Goal: Register for event/course

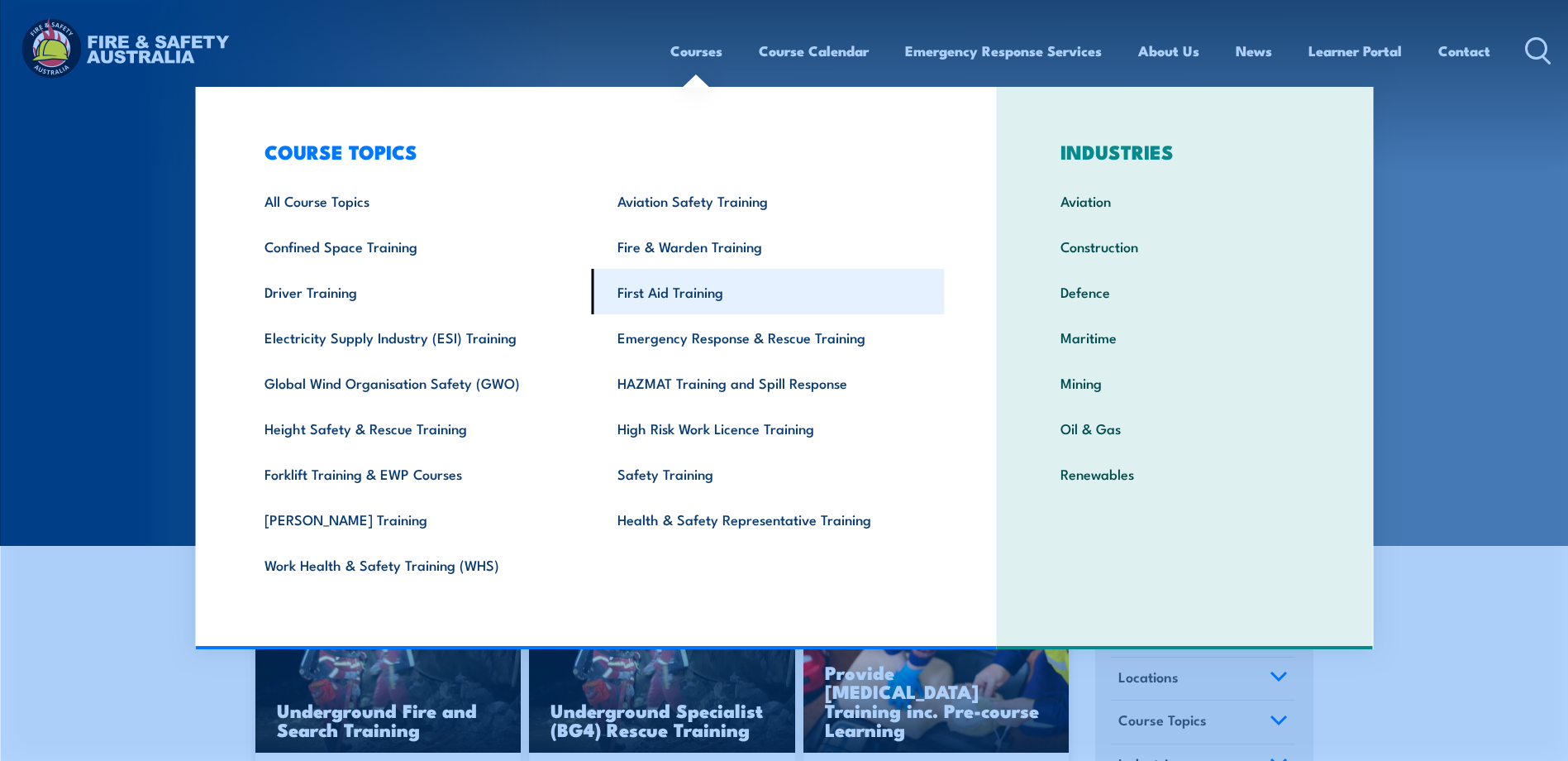
click at [645, 287] on link "First Aid Training" at bounding box center [769, 291] width 353 height 45
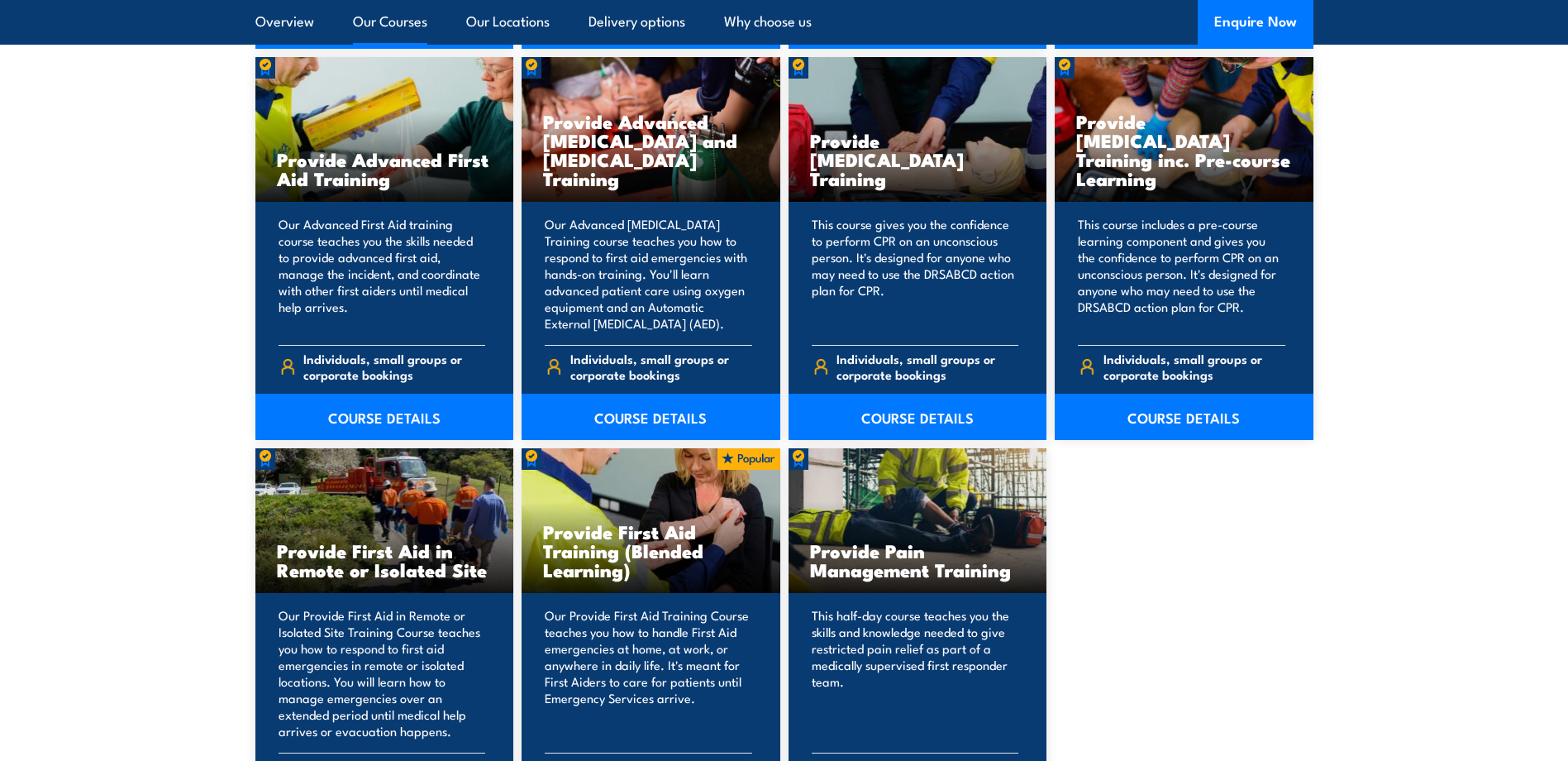
scroll to position [2150, 0]
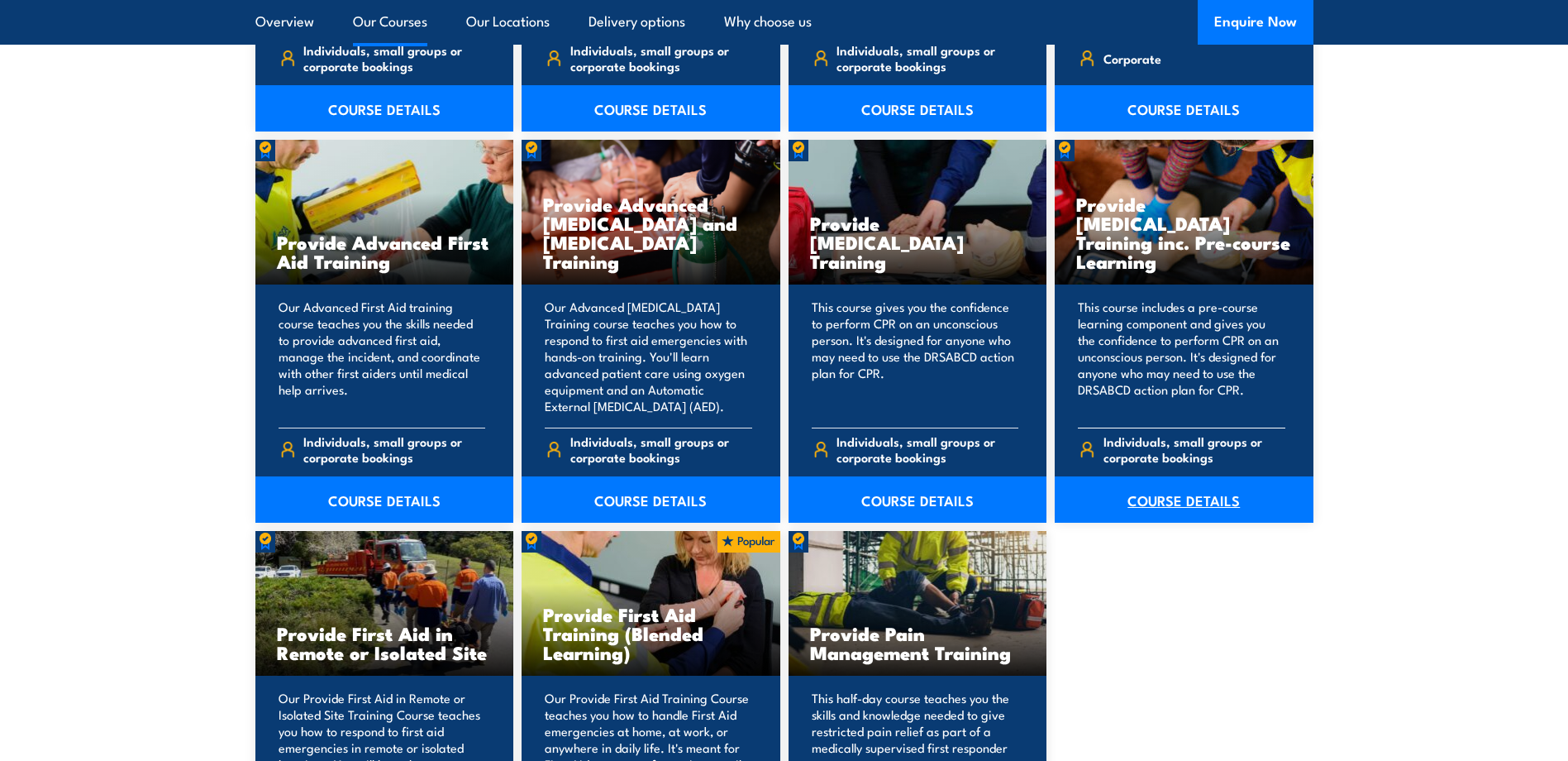
click at [1200, 494] on link "COURSE DETAILS" at bounding box center [1184, 499] width 259 height 46
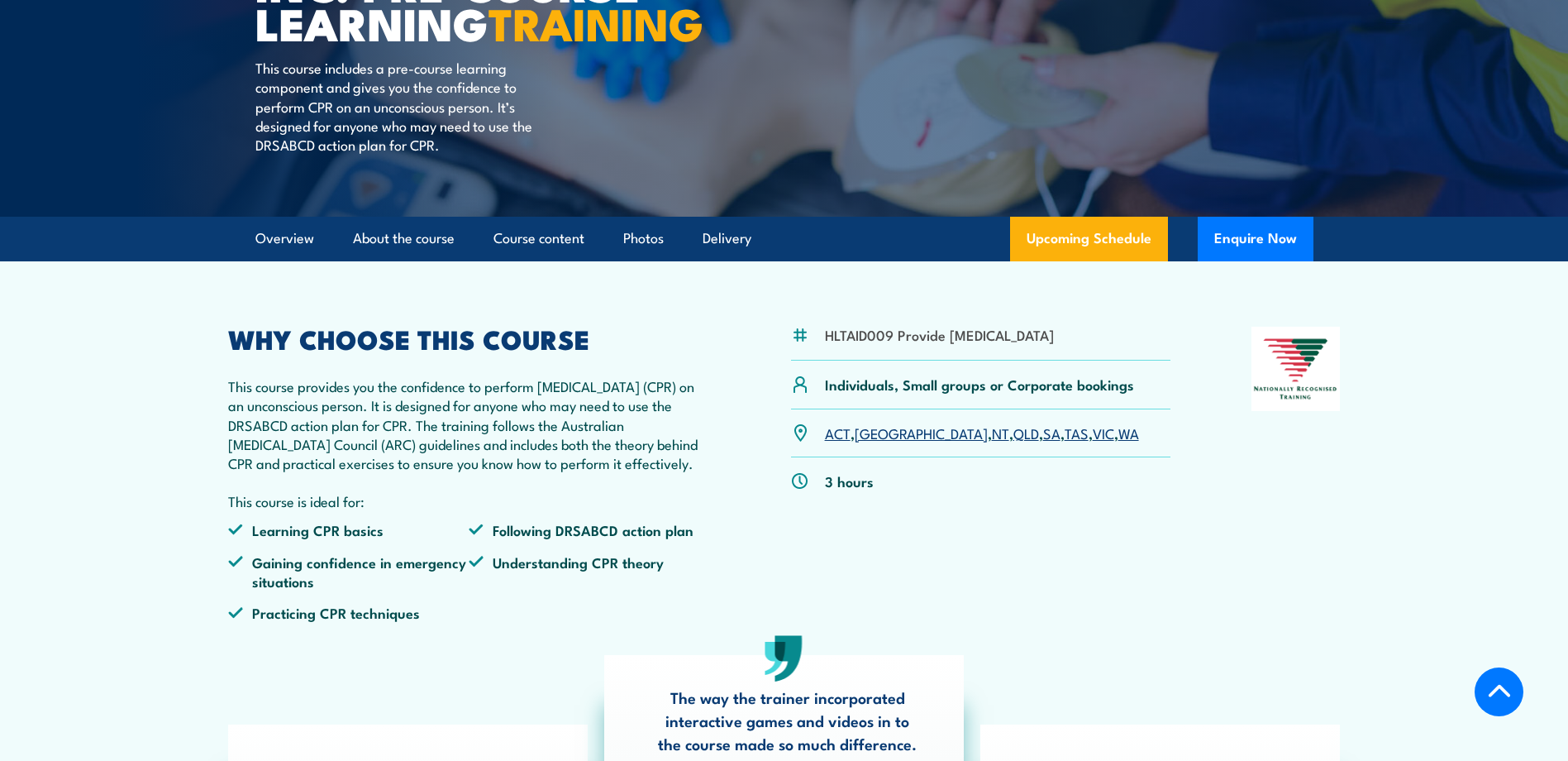
scroll to position [331, 0]
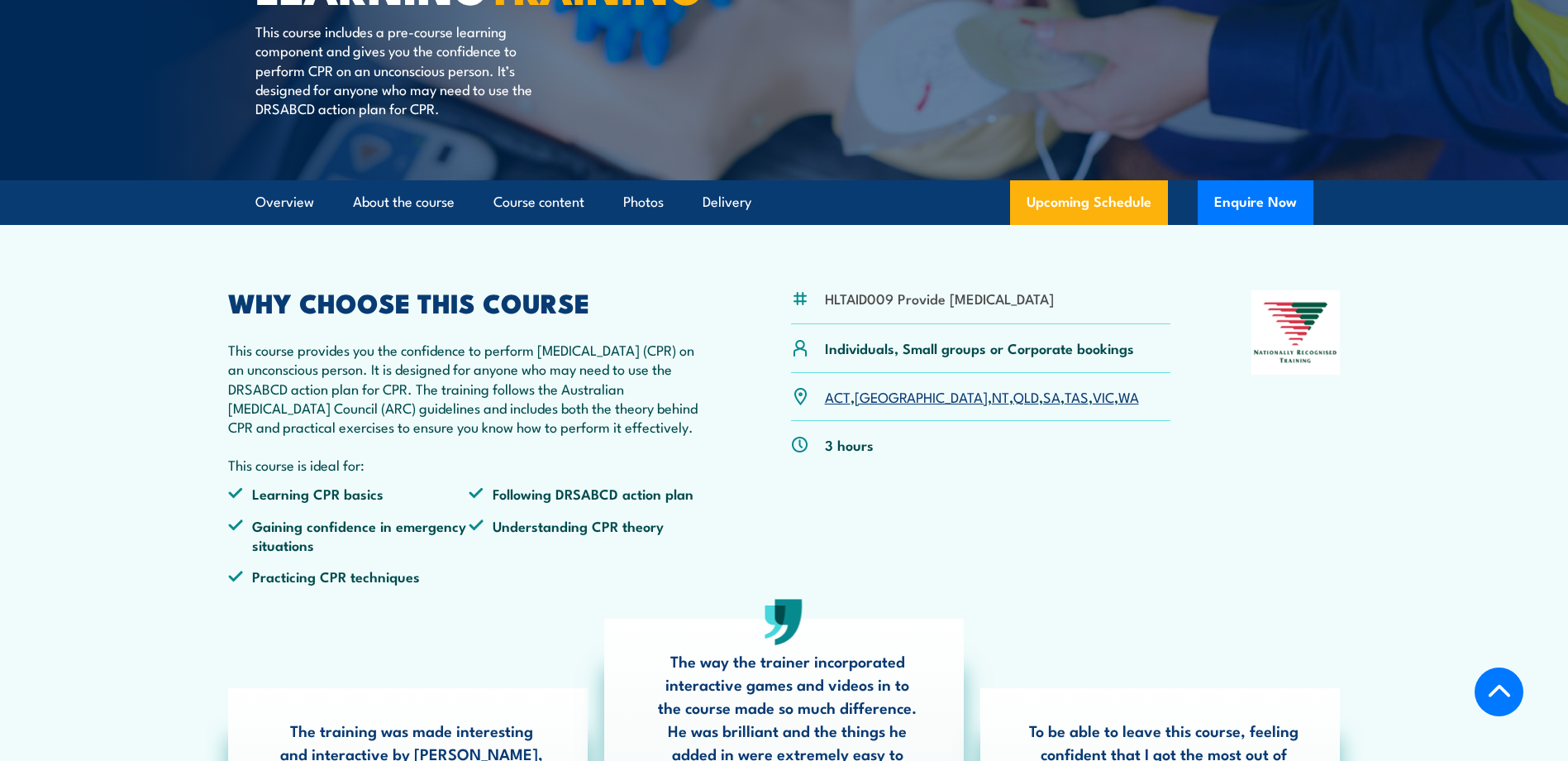
click at [1043, 406] on link "SA" at bounding box center [1052, 396] width 18 height 19
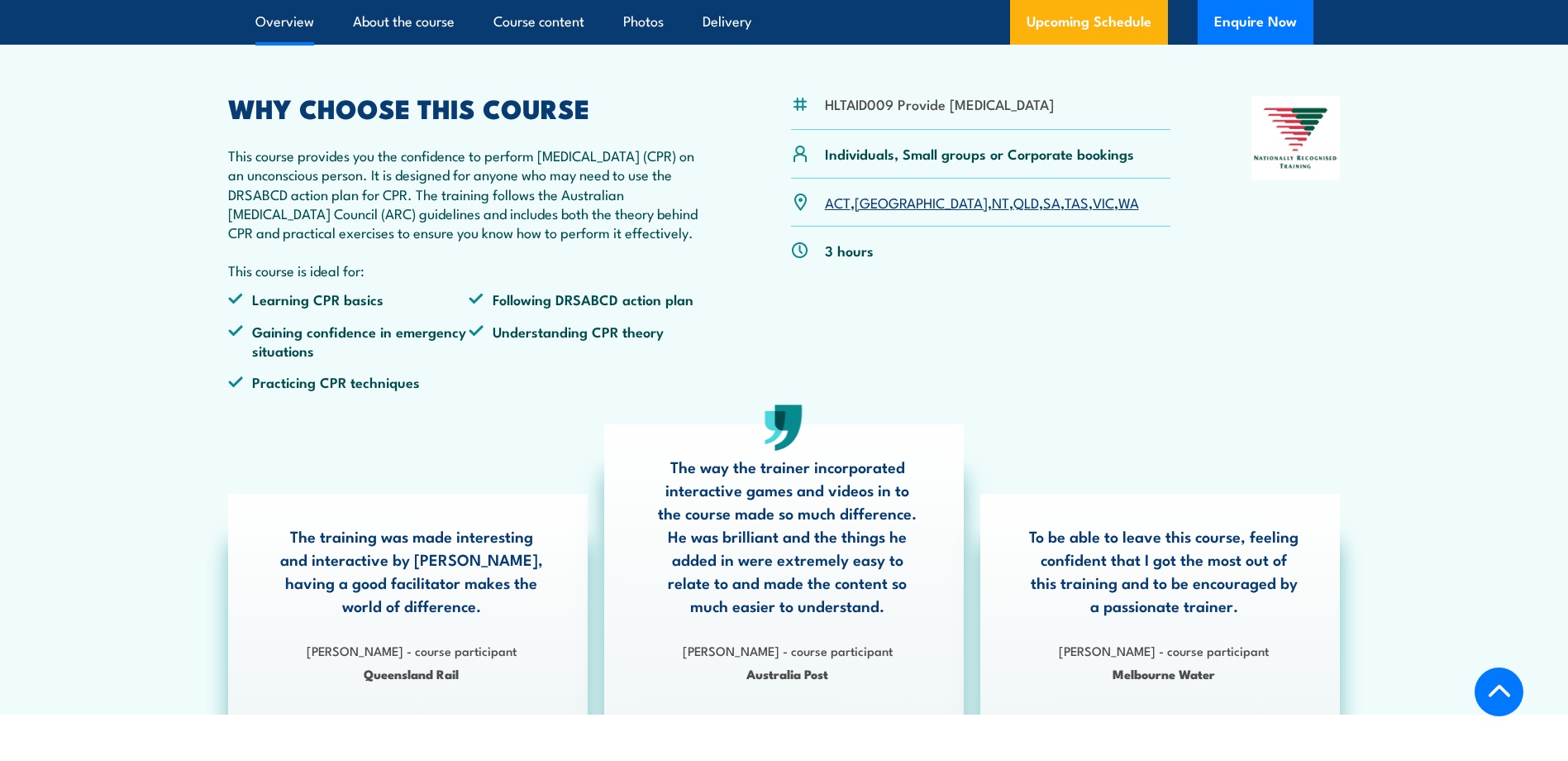
scroll to position [484, 0]
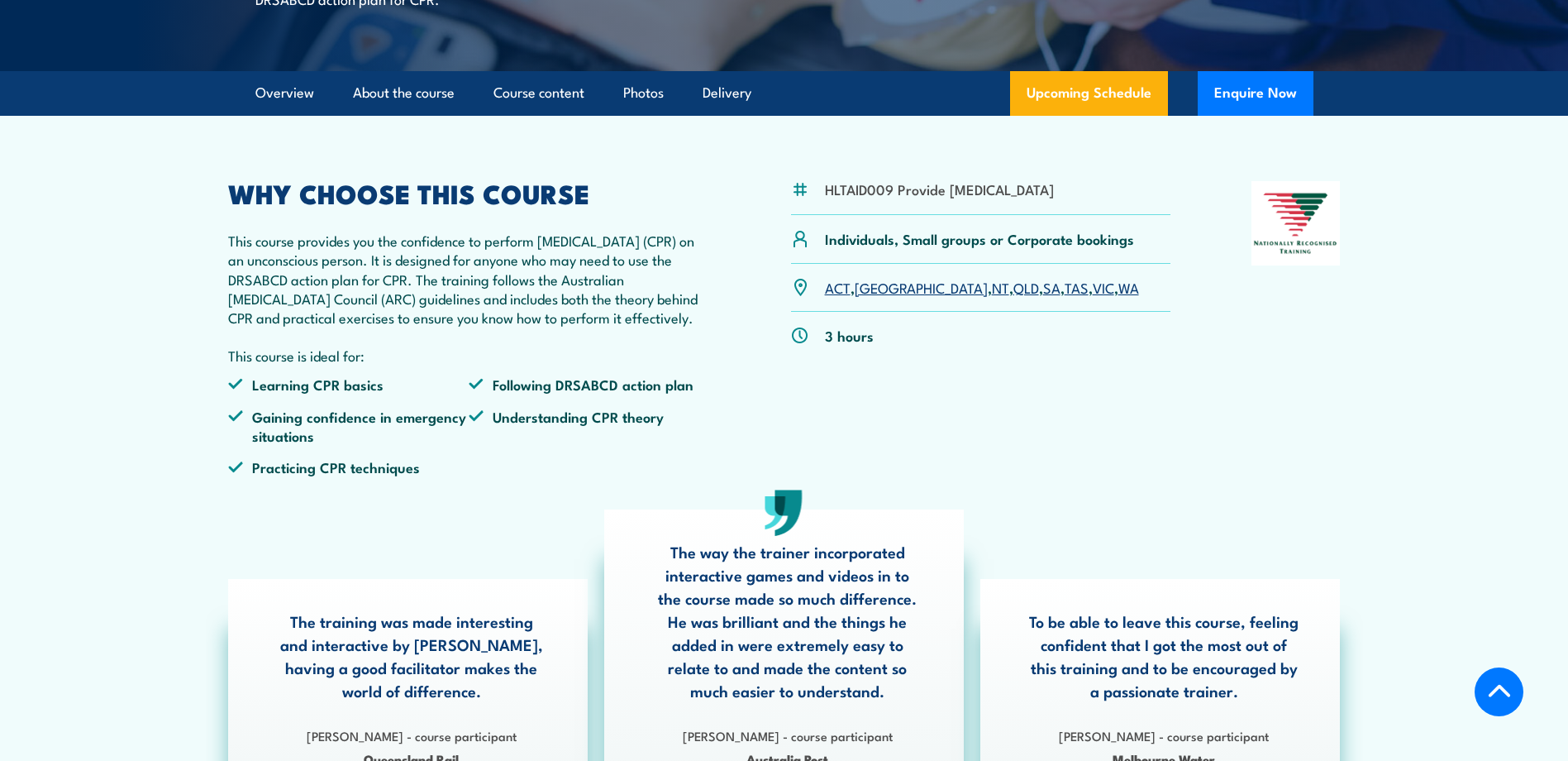
scroll to position [331, 0]
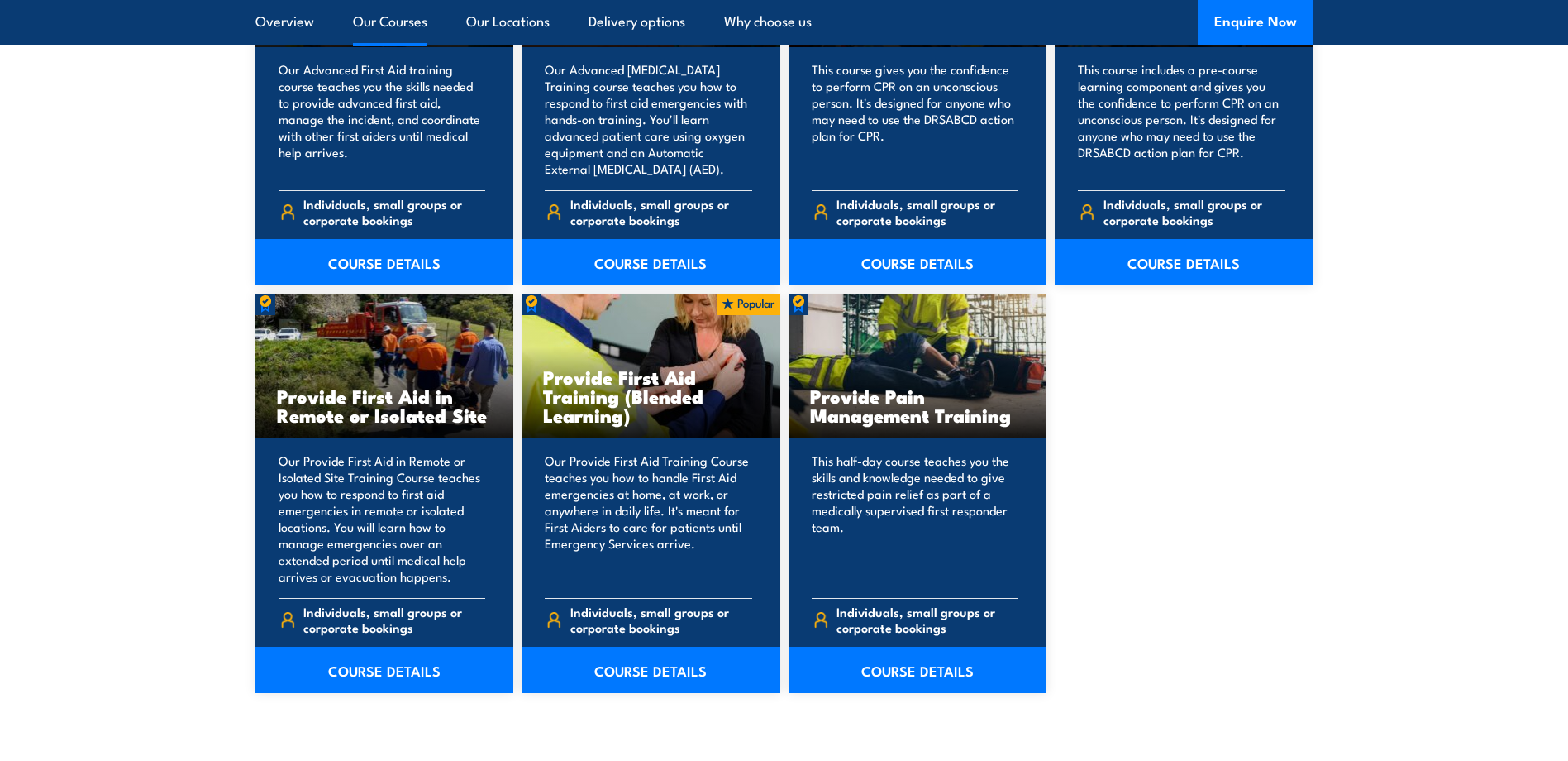
scroll to position [2316, 0]
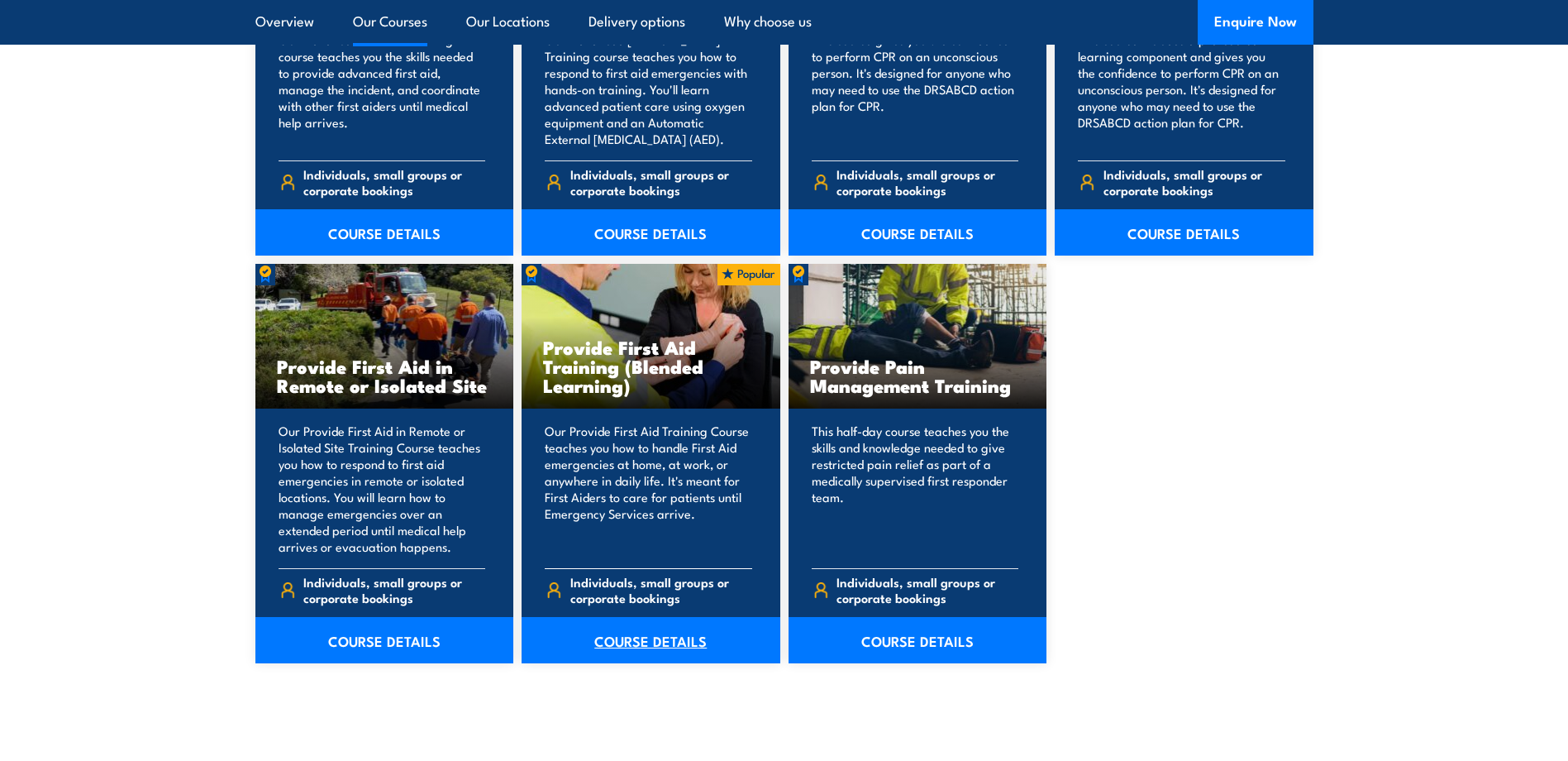
click at [644, 646] on link "COURSE DETAILS" at bounding box center [650, 640] width 259 height 46
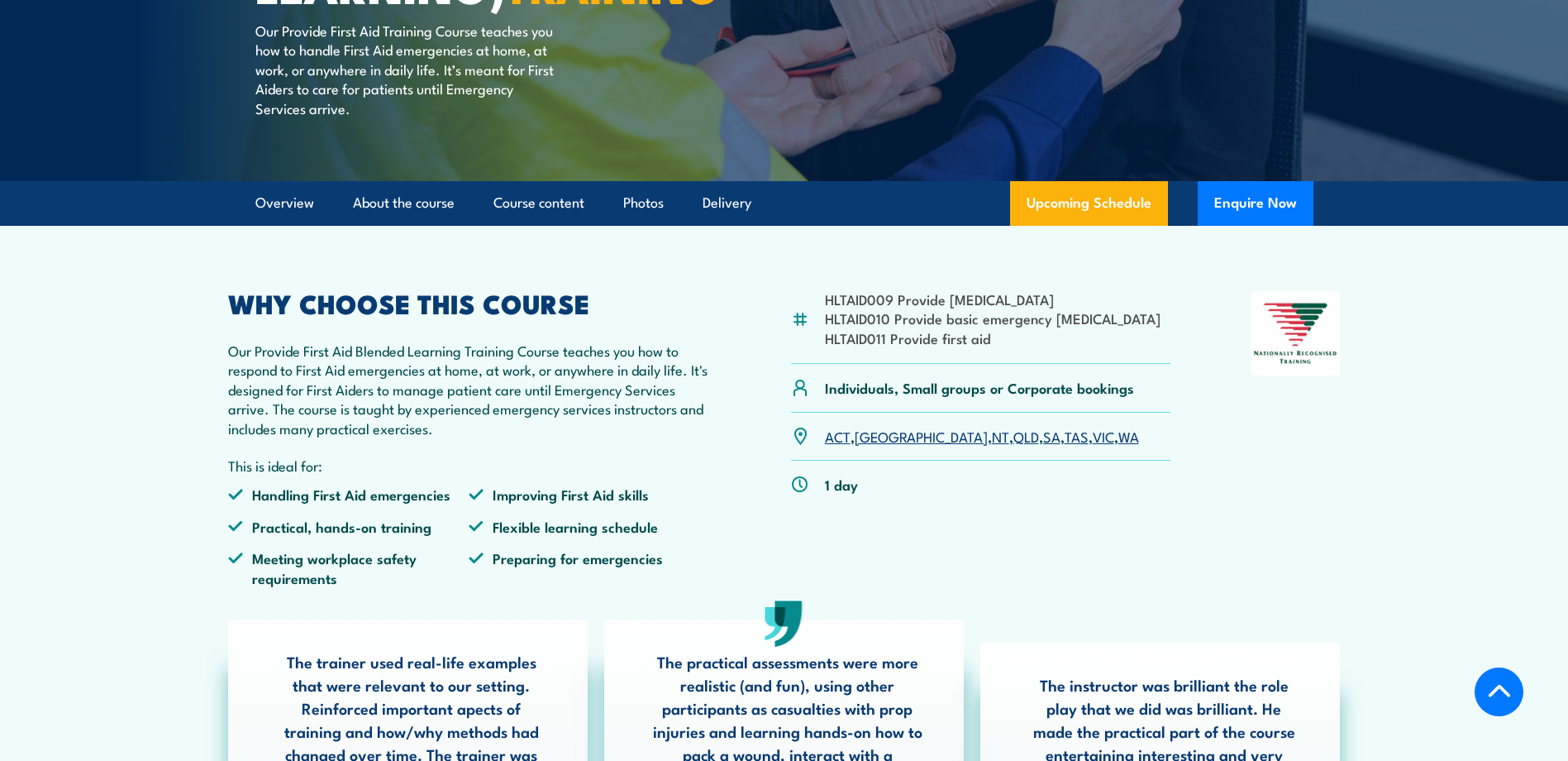
scroll to position [414, 0]
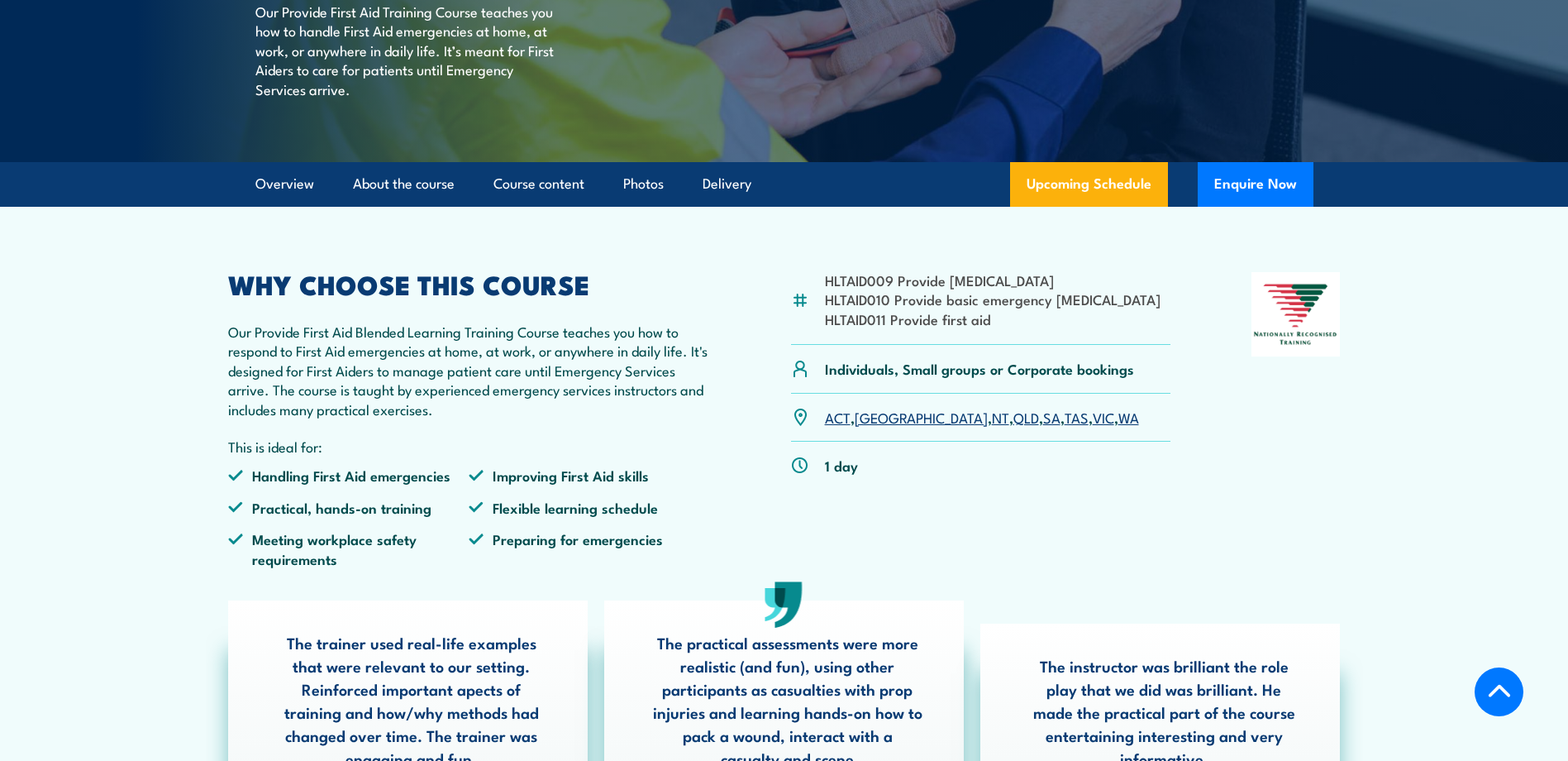
click at [1043, 427] on link "SA" at bounding box center [1052, 416] width 18 height 19
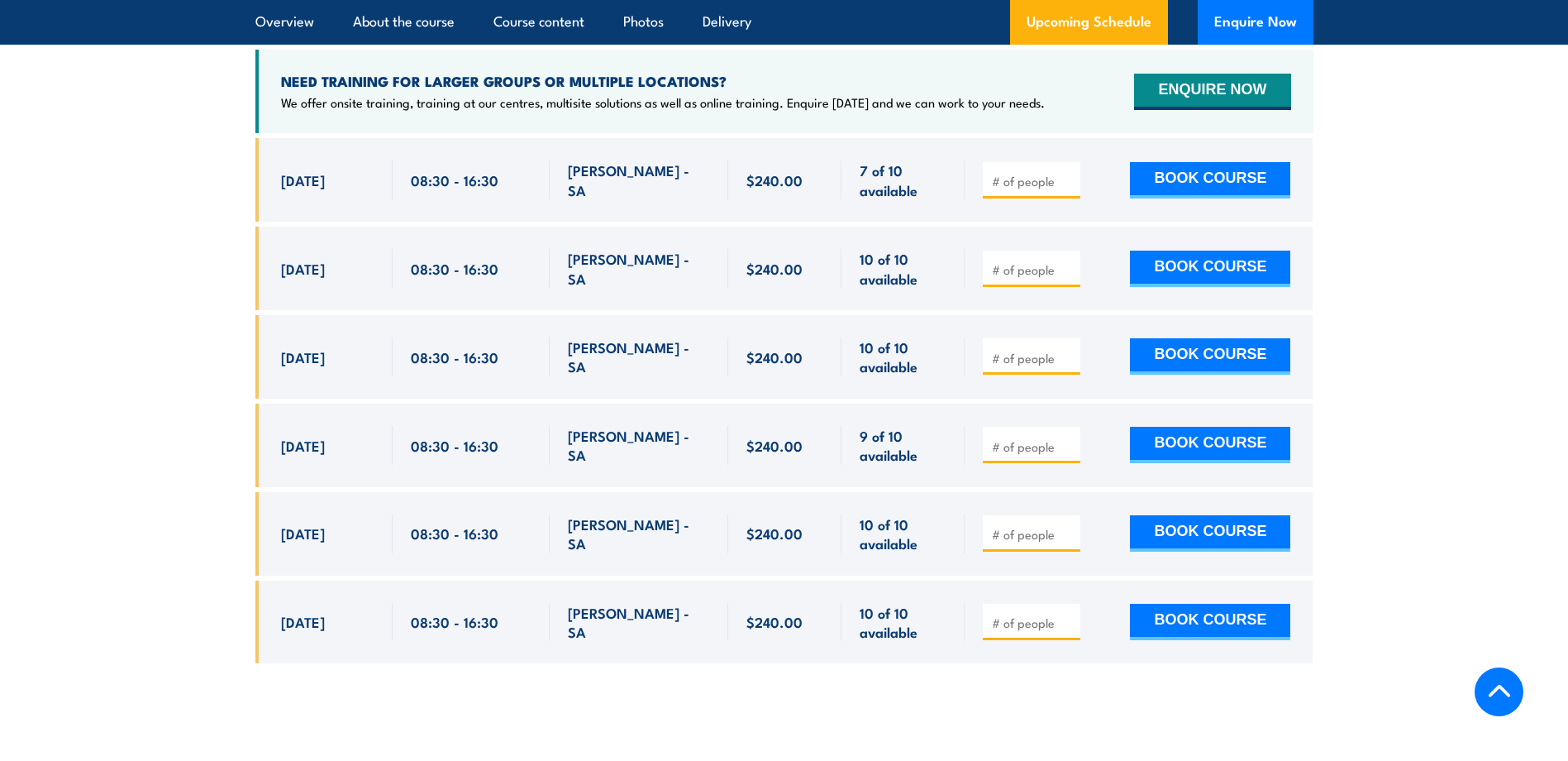
scroll to position [3380, 0]
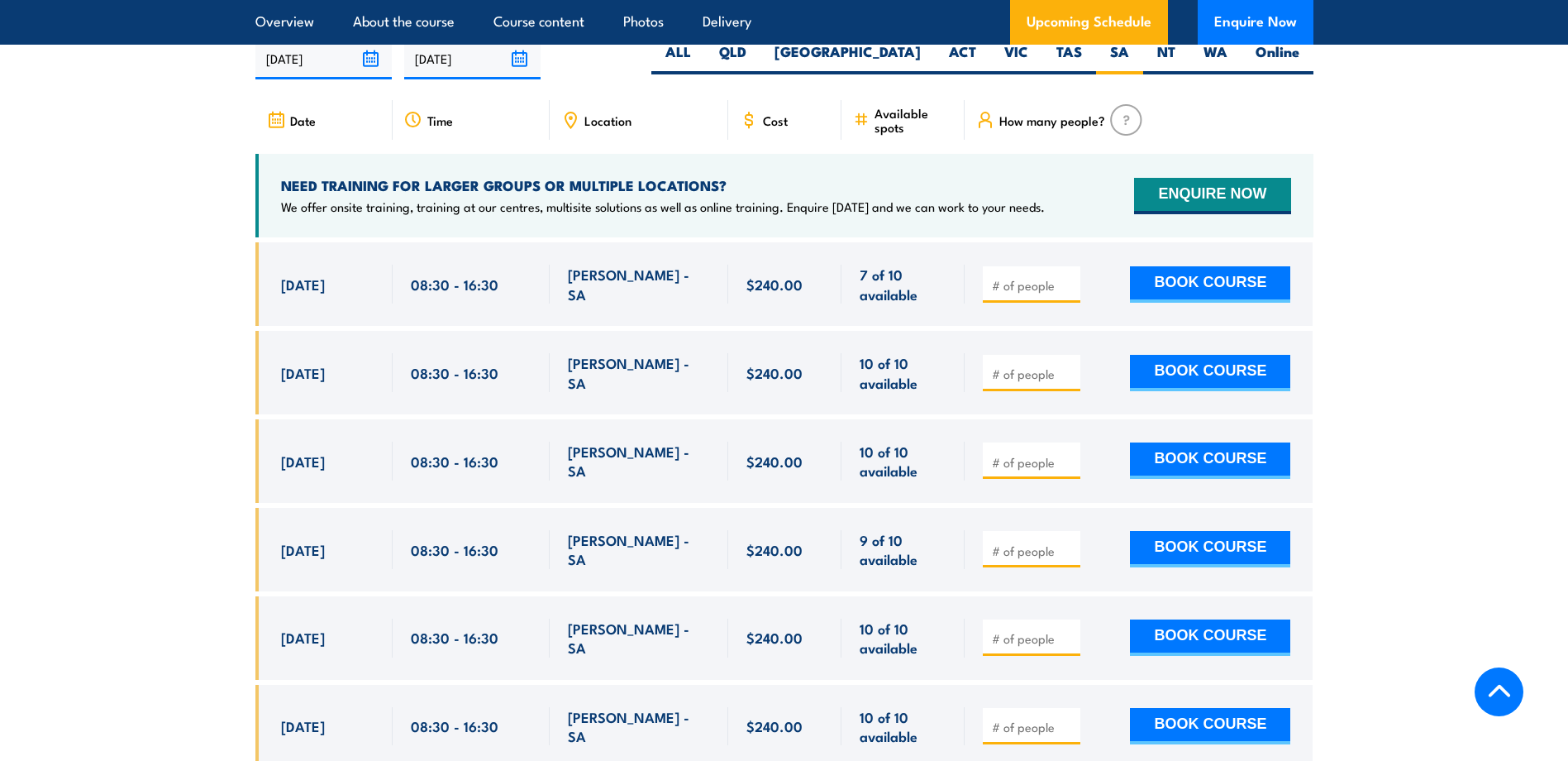
click at [1060, 382] on input "number" at bounding box center [1034, 374] width 83 height 17
type input "1"
click at [1190, 378] on button "BOOK COURSE" at bounding box center [1210, 372] width 161 height 36
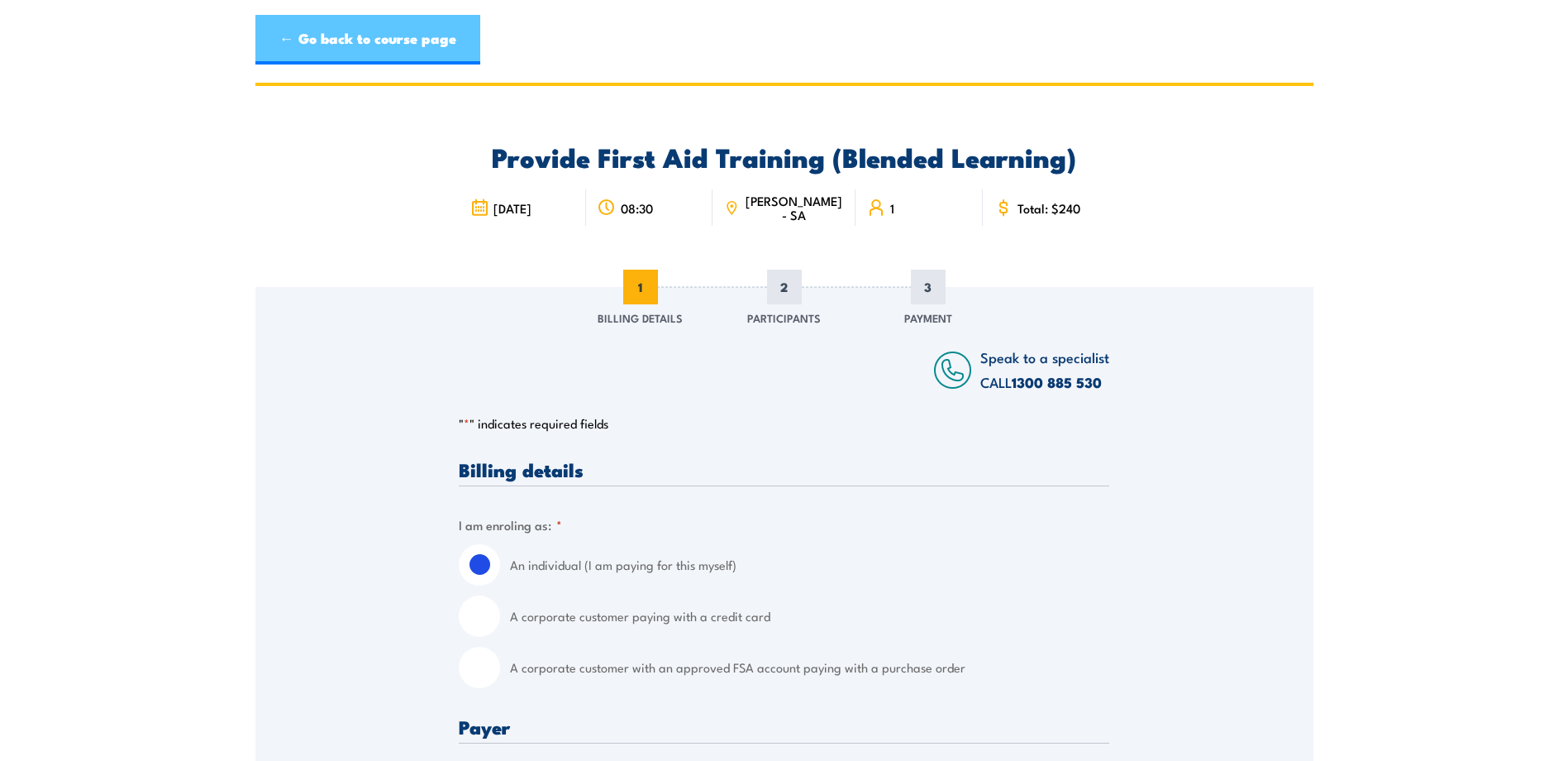
click at [337, 43] on link "← Go back to course page" at bounding box center [367, 40] width 225 height 49
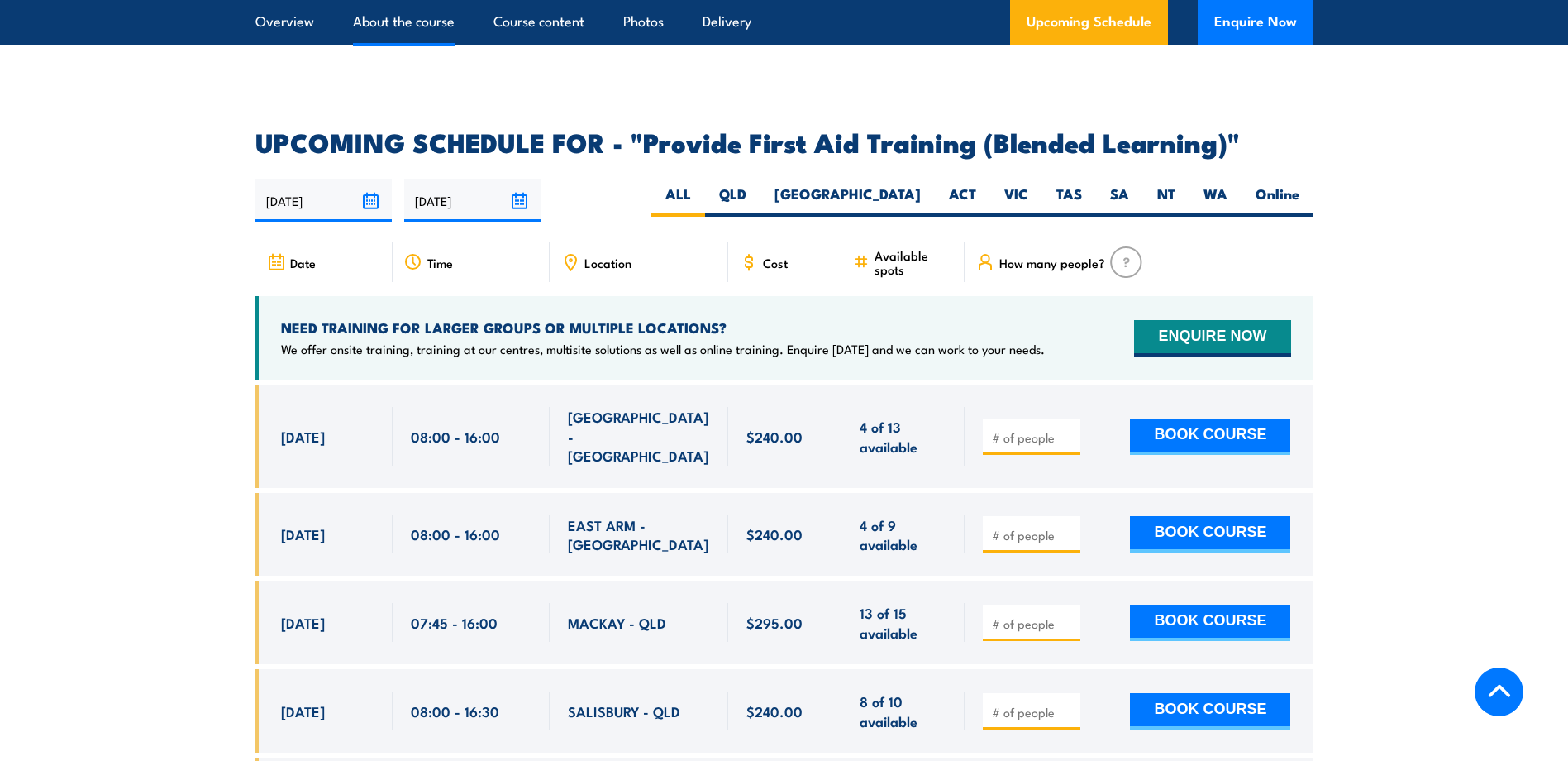
scroll to position [3380, 0]
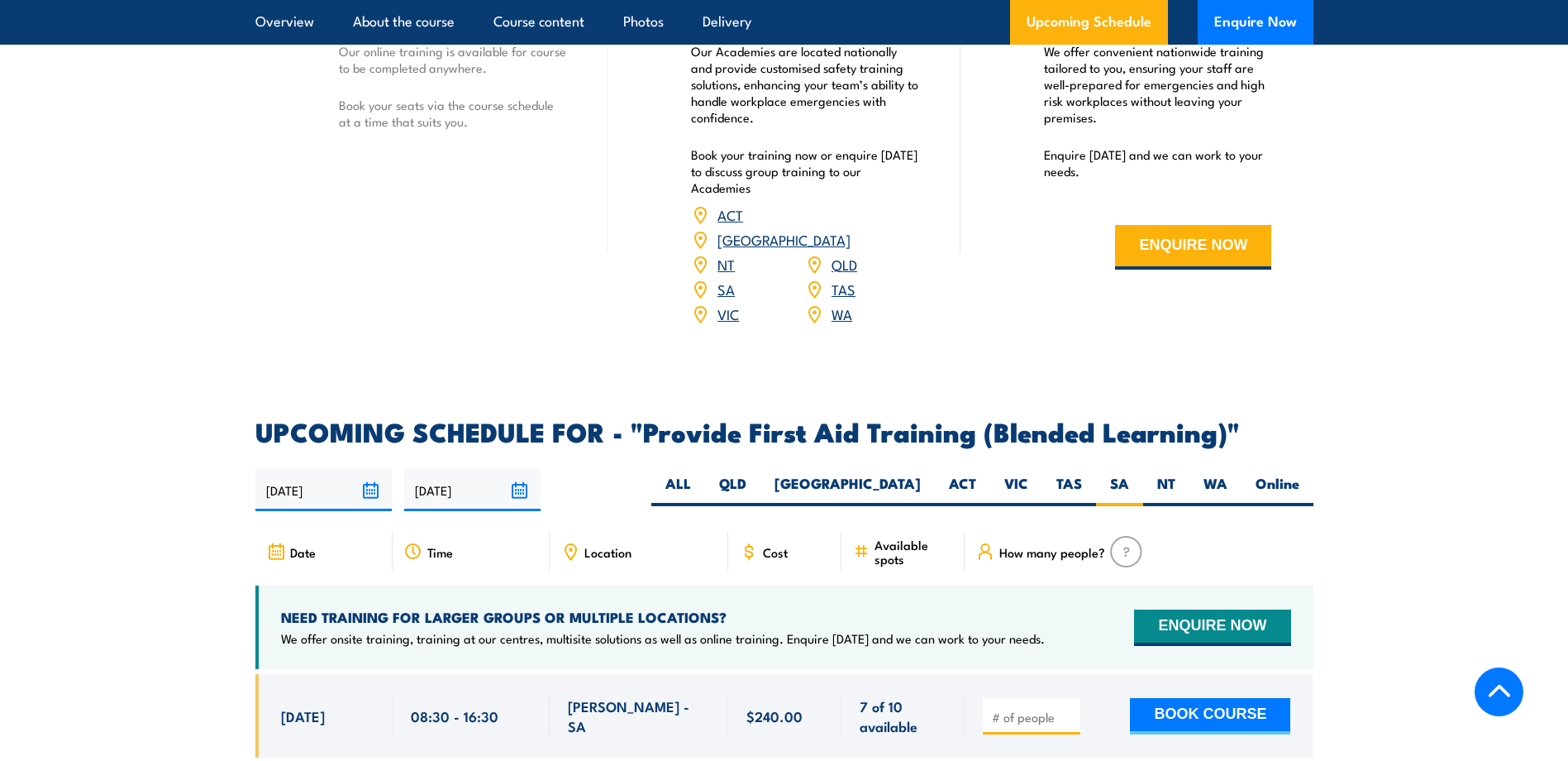
scroll to position [2781, 0]
